Goal: Information Seeking & Learning: Learn about a topic

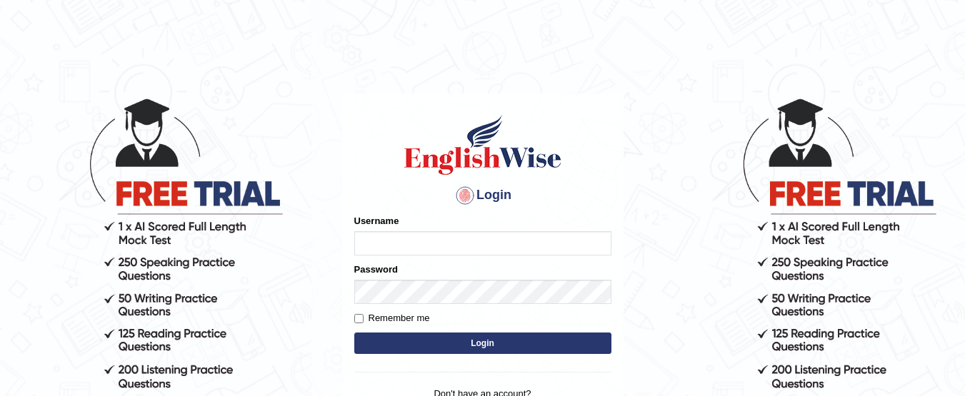
type input "Siham_parramatta"
click at [454, 343] on button "Login" at bounding box center [482, 343] width 257 height 21
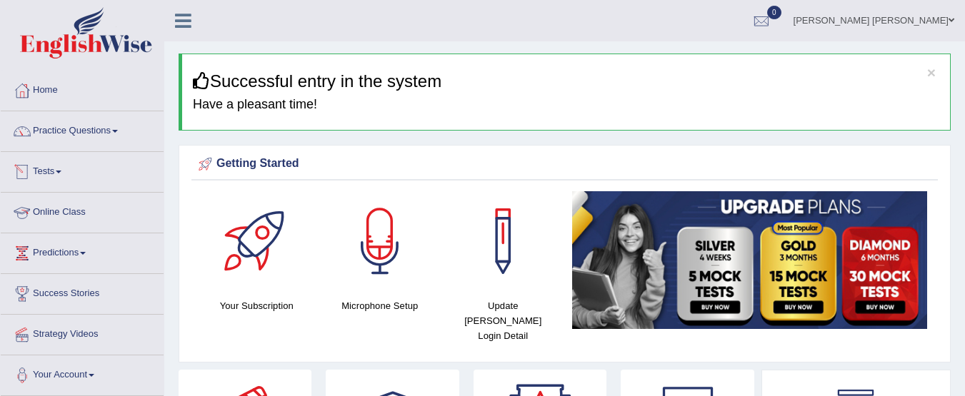
click at [46, 213] on link "Online Class" at bounding box center [82, 211] width 163 height 36
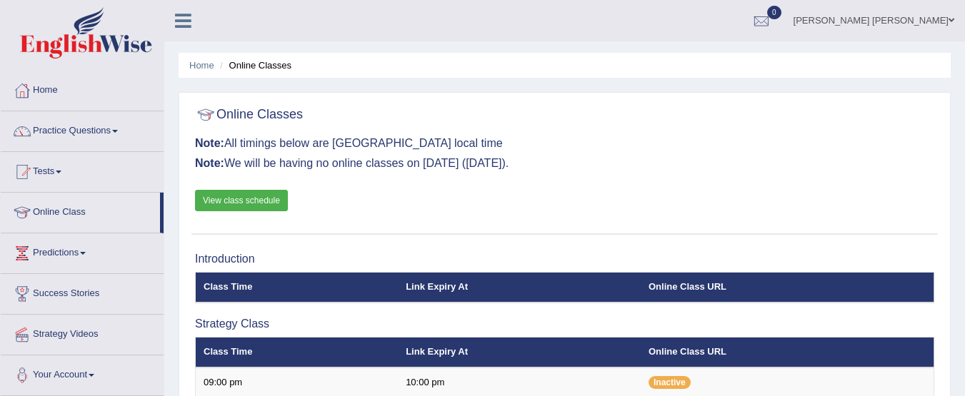
click at [252, 204] on link "View class schedule" at bounding box center [241, 200] width 93 height 21
